Goal: Transaction & Acquisition: Subscribe to service/newsletter

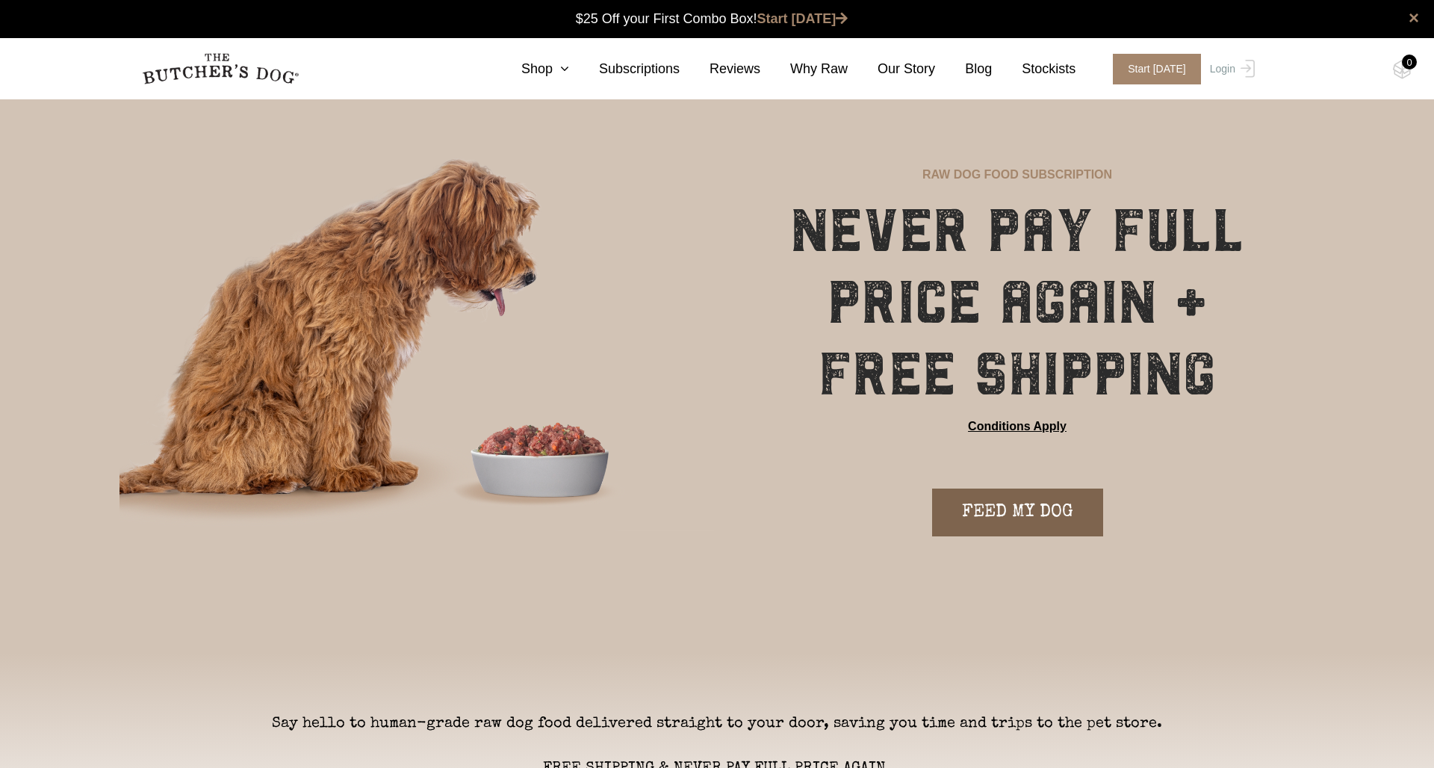
click at [993, 523] on link "FEED MY DOG" at bounding box center [1017, 513] width 171 height 48
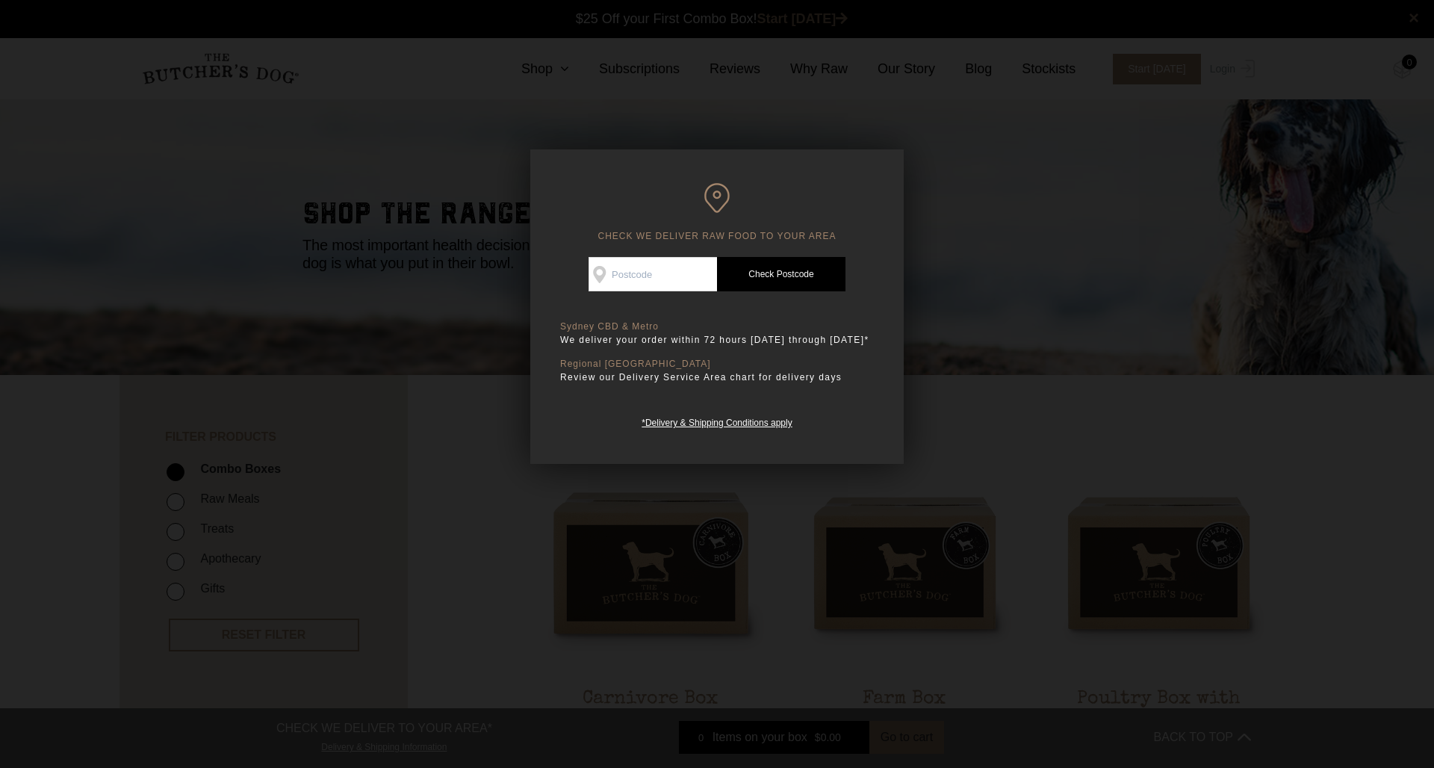
scroll to position [1, 0]
click at [653, 281] on input "Check Availability At" at bounding box center [653, 274] width 128 height 34
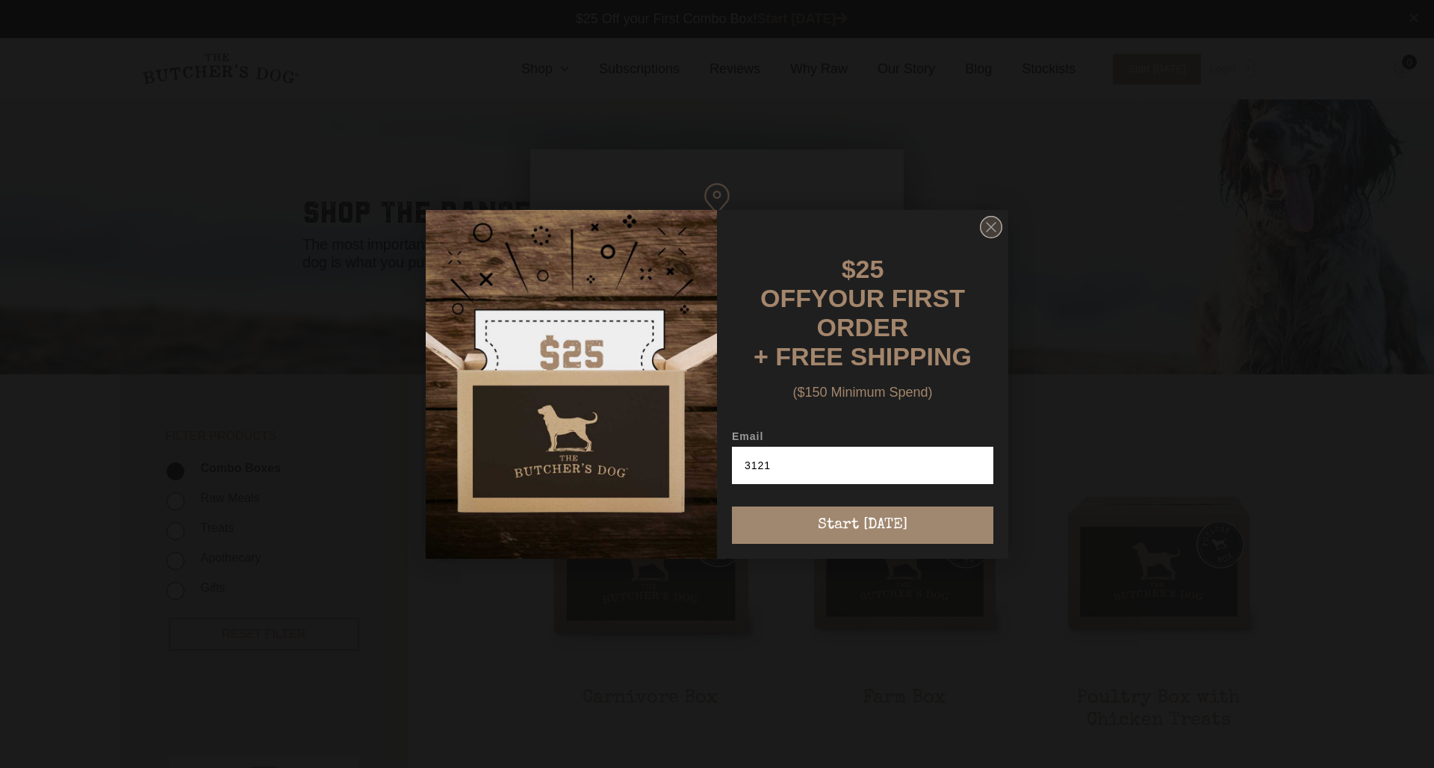
type input "3121"
click at [991, 238] on circle "Close dialog" at bounding box center [992, 227] width 22 height 22
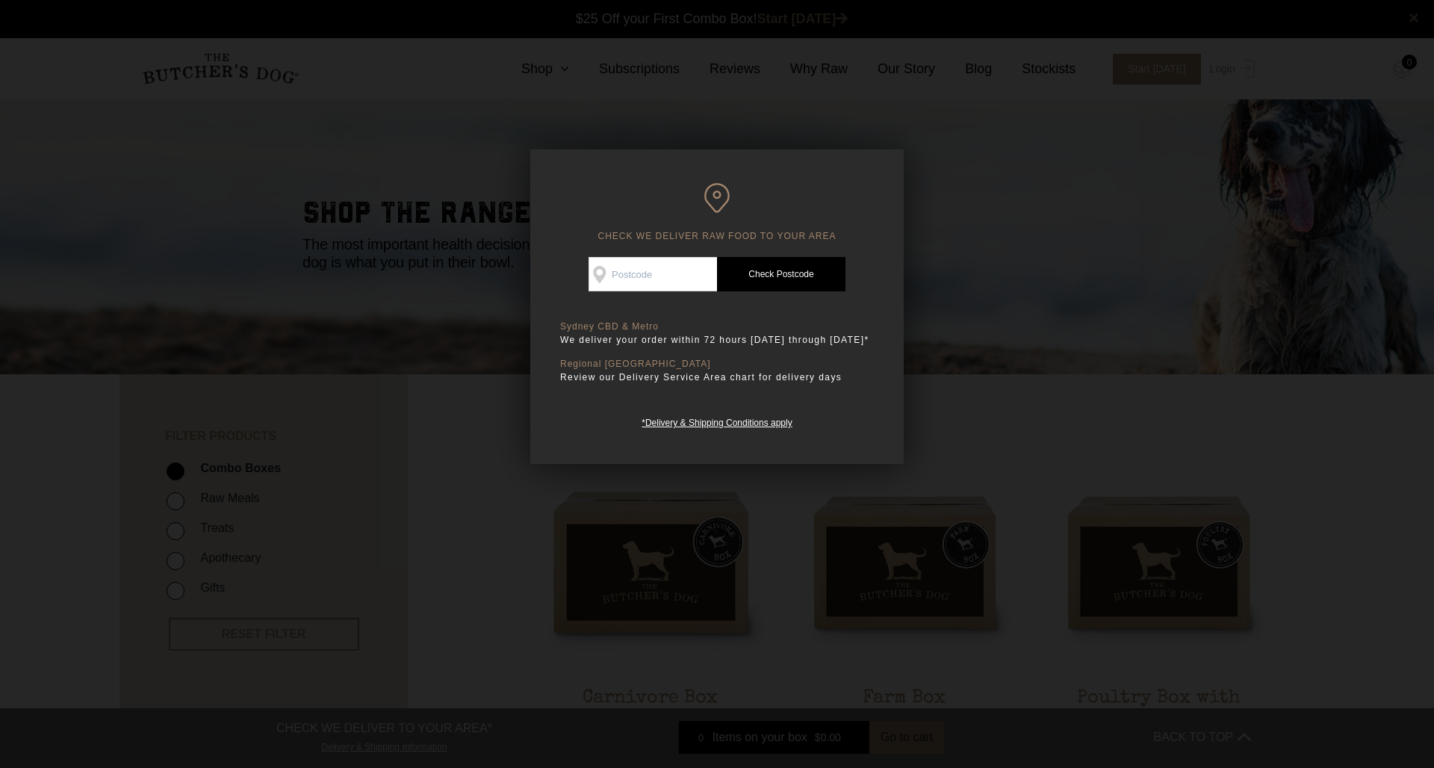
click at [616, 293] on div "Good news! We deliver to your area Check Availability At Check Postcode TREATS …" at bounding box center [717, 343] width 314 height 173
click at [633, 281] on input "Check Availability At" at bounding box center [653, 274] width 128 height 34
type input "2"
type input "3121"
click at [780, 268] on link "Check Postcode" at bounding box center [781, 274] width 128 height 34
